Goal: Transaction & Acquisition: Download file/media

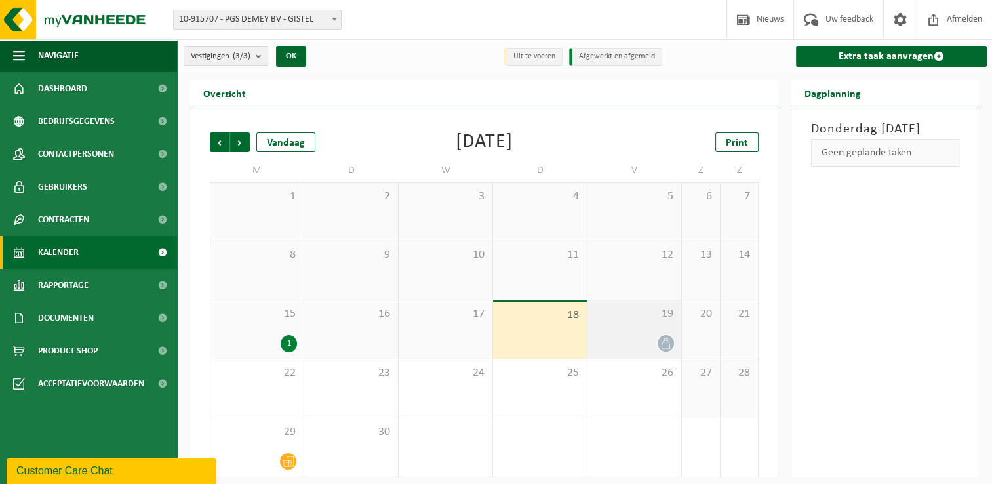
click at [645, 330] on div "19" at bounding box center [635, 329] width 94 height 58
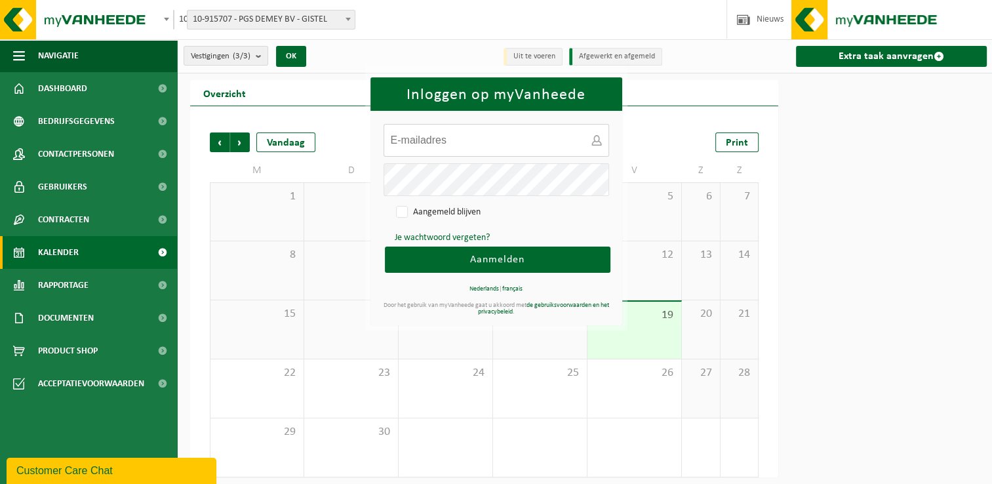
type input "frank.knockaert@pgsgroup.com"
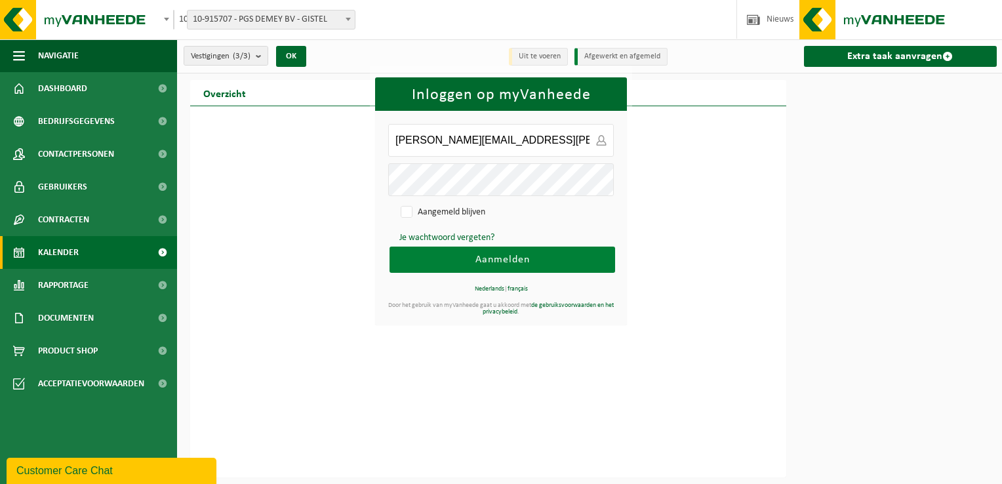
click at [514, 254] on span "Aanmelden" at bounding box center [502, 259] width 54 height 10
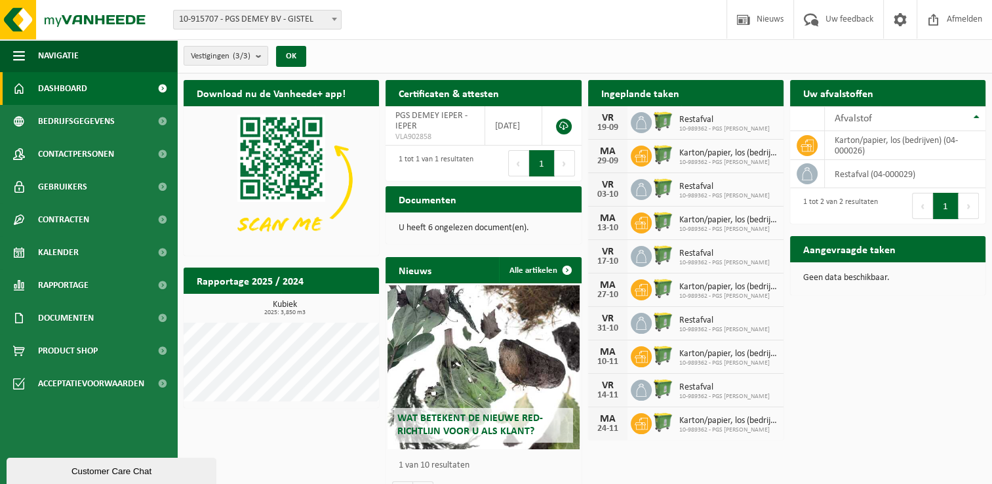
click at [70, 90] on span "Dashboard" at bounding box center [62, 88] width 49 height 33
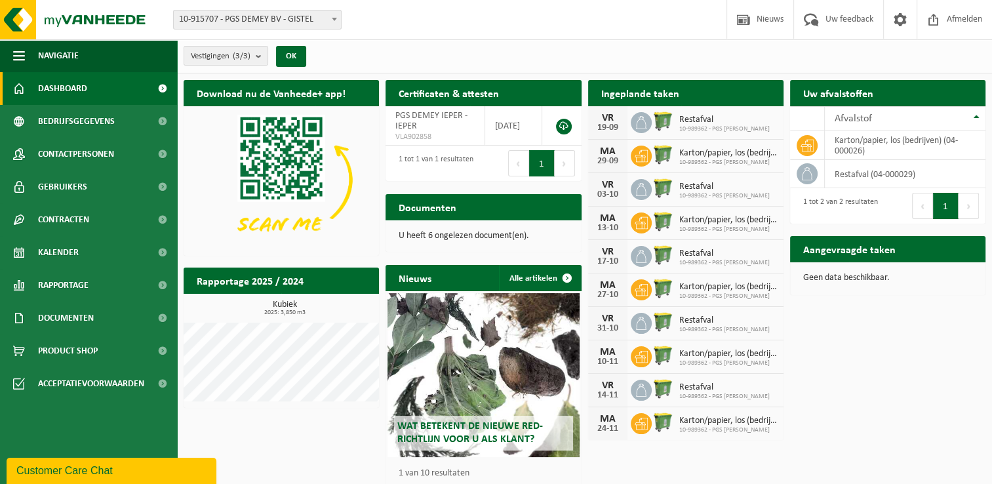
click at [698, 122] on span "Restafval" at bounding box center [724, 120] width 90 height 10
click at [635, 118] on icon at bounding box center [641, 122] width 13 height 13
click at [61, 315] on span "Documenten" at bounding box center [66, 318] width 56 height 33
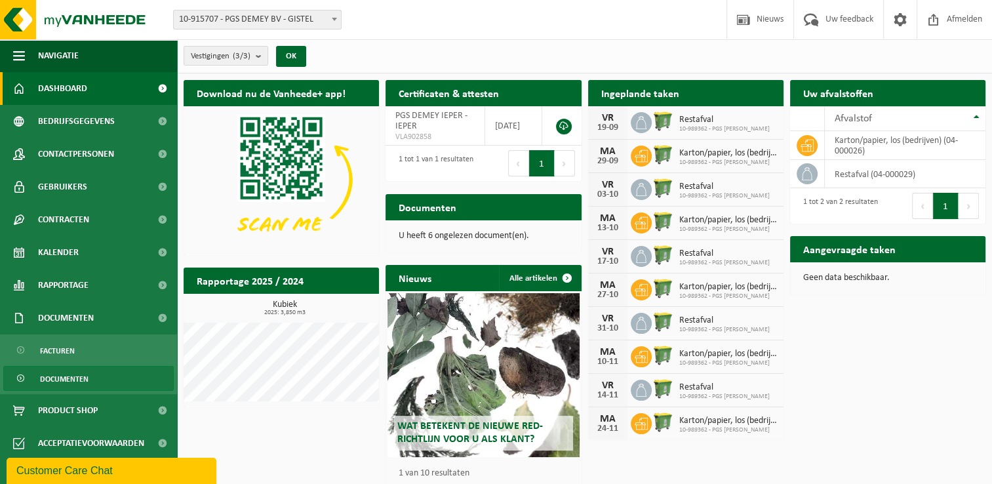
click at [59, 378] on span "Documenten" at bounding box center [64, 379] width 49 height 25
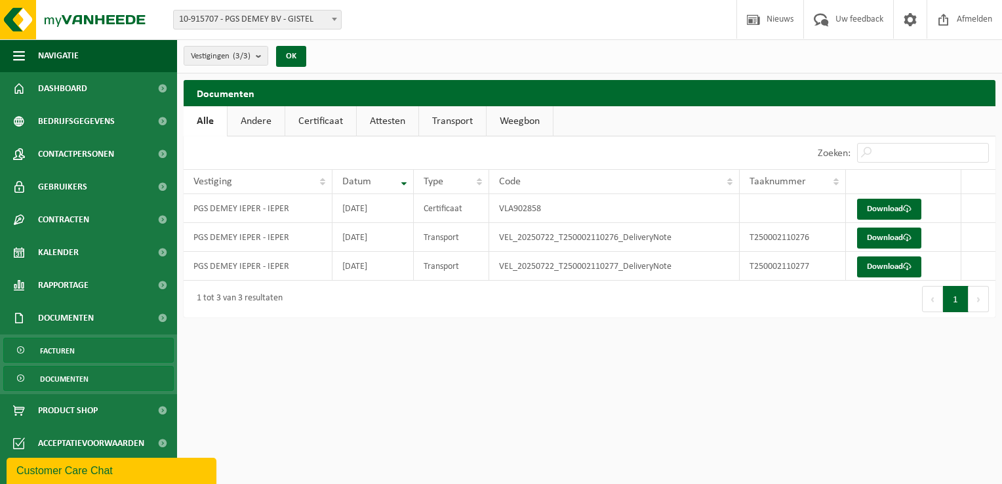
click at [63, 352] on span "Facturen" at bounding box center [57, 350] width 35 height 25
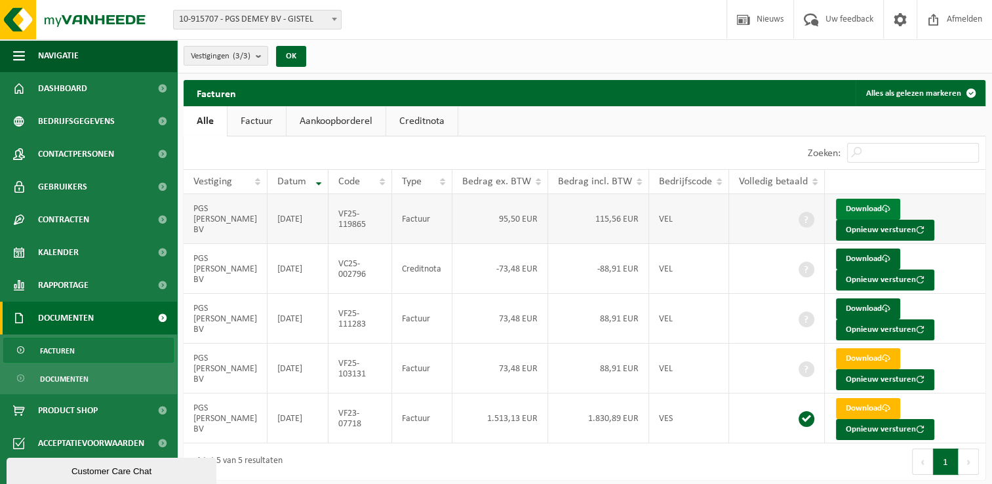
click at [847, 205] on link "Download" at bounding box center [868, 209] width 64 height 21
click at [854, 304] on link "Download" at bounding box center [868, 308] width 64 height 21
click at [847, 305] on link "Download" at bounding box center [868, 308] width 64 height 21
click at [850, 354] on link "Download" at bounding box center [868, 358] width 64 height 21
click at [843, 207] on link "Download" at bounding box center [868, 209] width 64 height 21
